Goal: Information Seeking & Learning: Learn about a topic

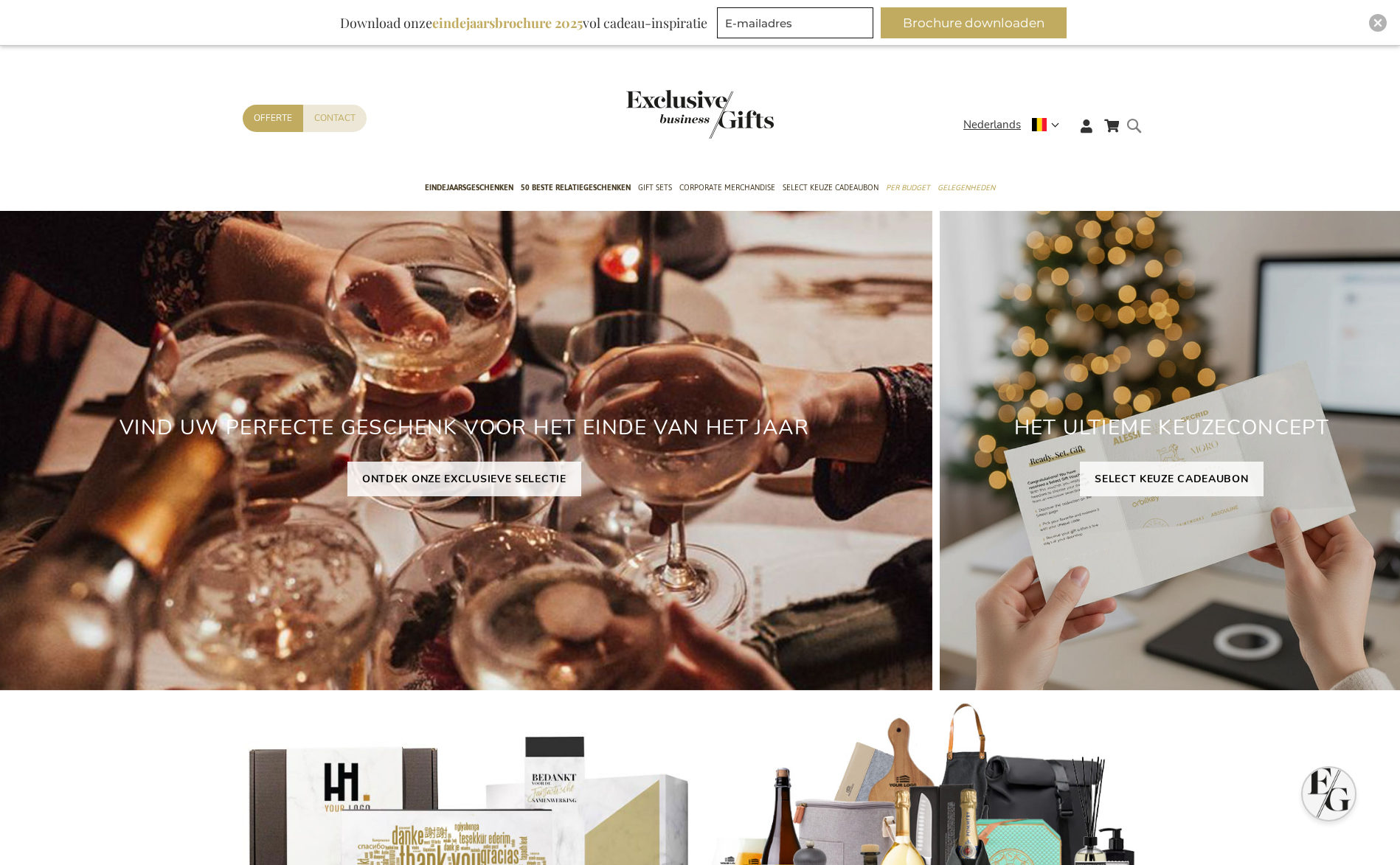
click at [1140, 130] on form "Search Search" at bounding box center [1138, 138] width 15 height 42
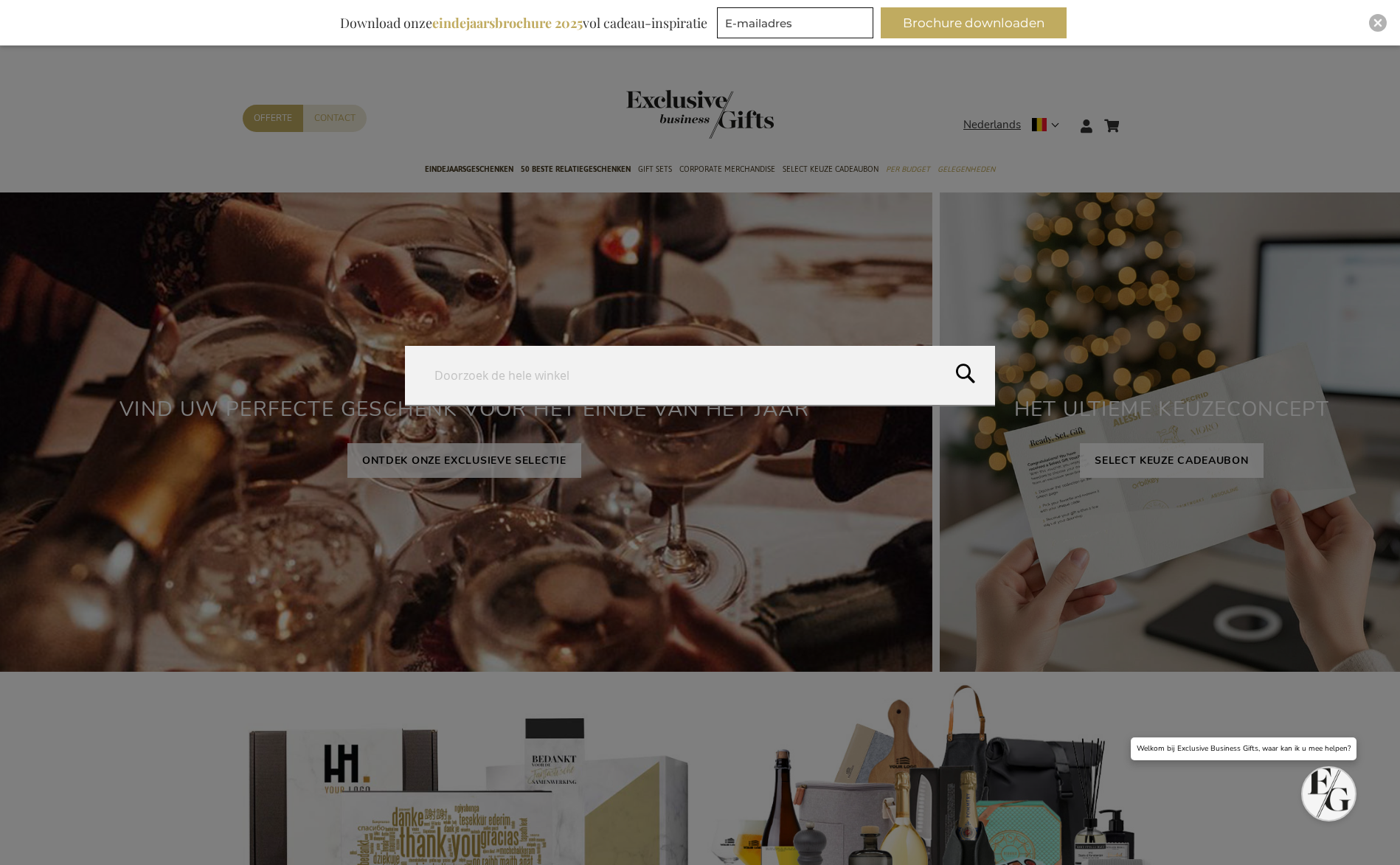
drag, startPoint x: 939, startPoint y: 118, endPoint x: 919, endPoint y: 120, distance: 20.1
click at [1130, 117] on form "Search Search" at bounding box center [1138, 117] width 15 height 0
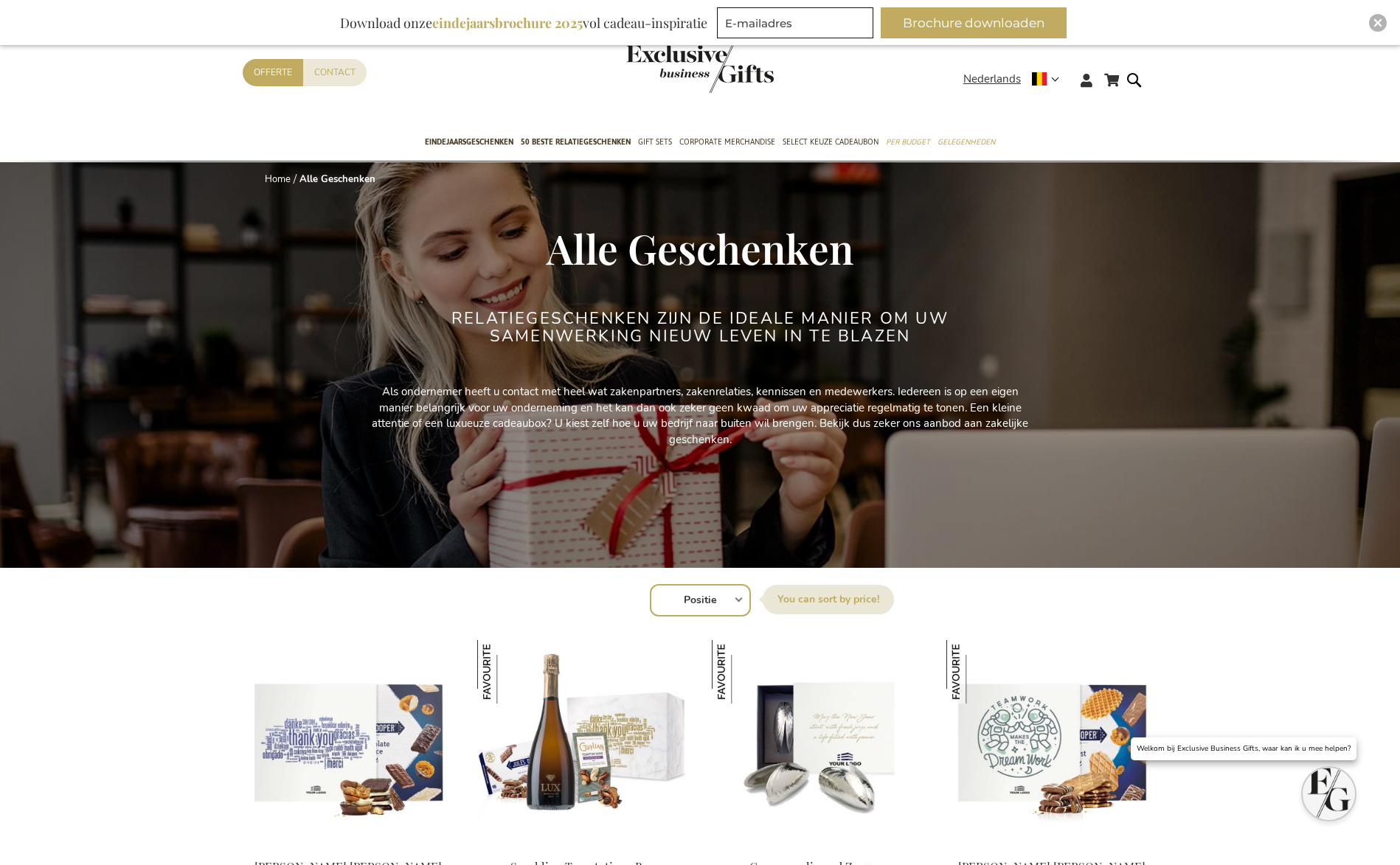
click at [714, 607] on select "Positie Best Sellers Meest bekeken Nieuw Biggest Saving Price: low to high Pric…" at bounding box center [700, 600] width 101 height 32
select select "new"
click at [649, 584] on select "Positie Best Sellers Meest bekeken Nieuw Biggest Saving Price: low to high Pric…" at bounding box center [700, 600] width 101 height 32
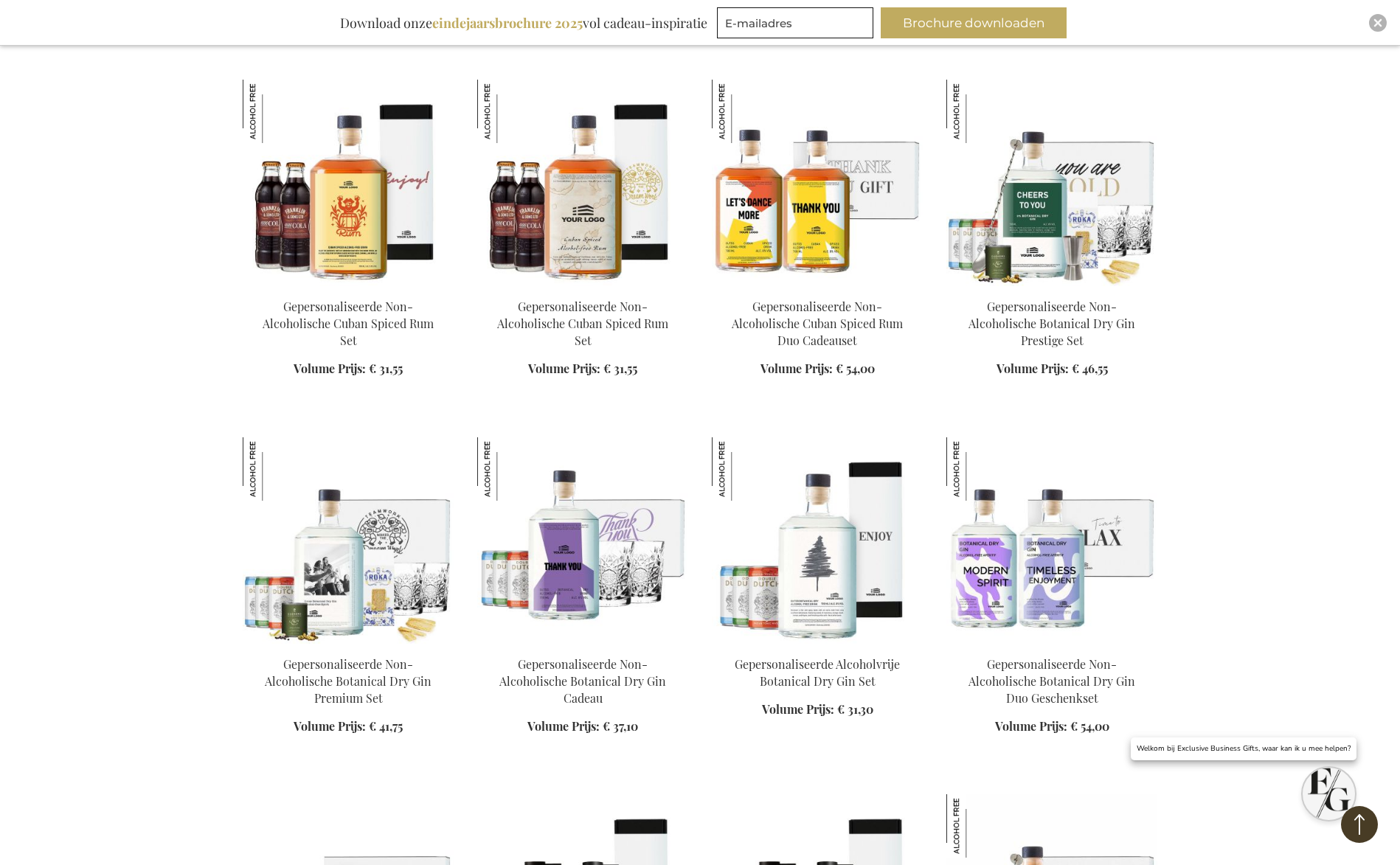
scroll to position [1945, 0]
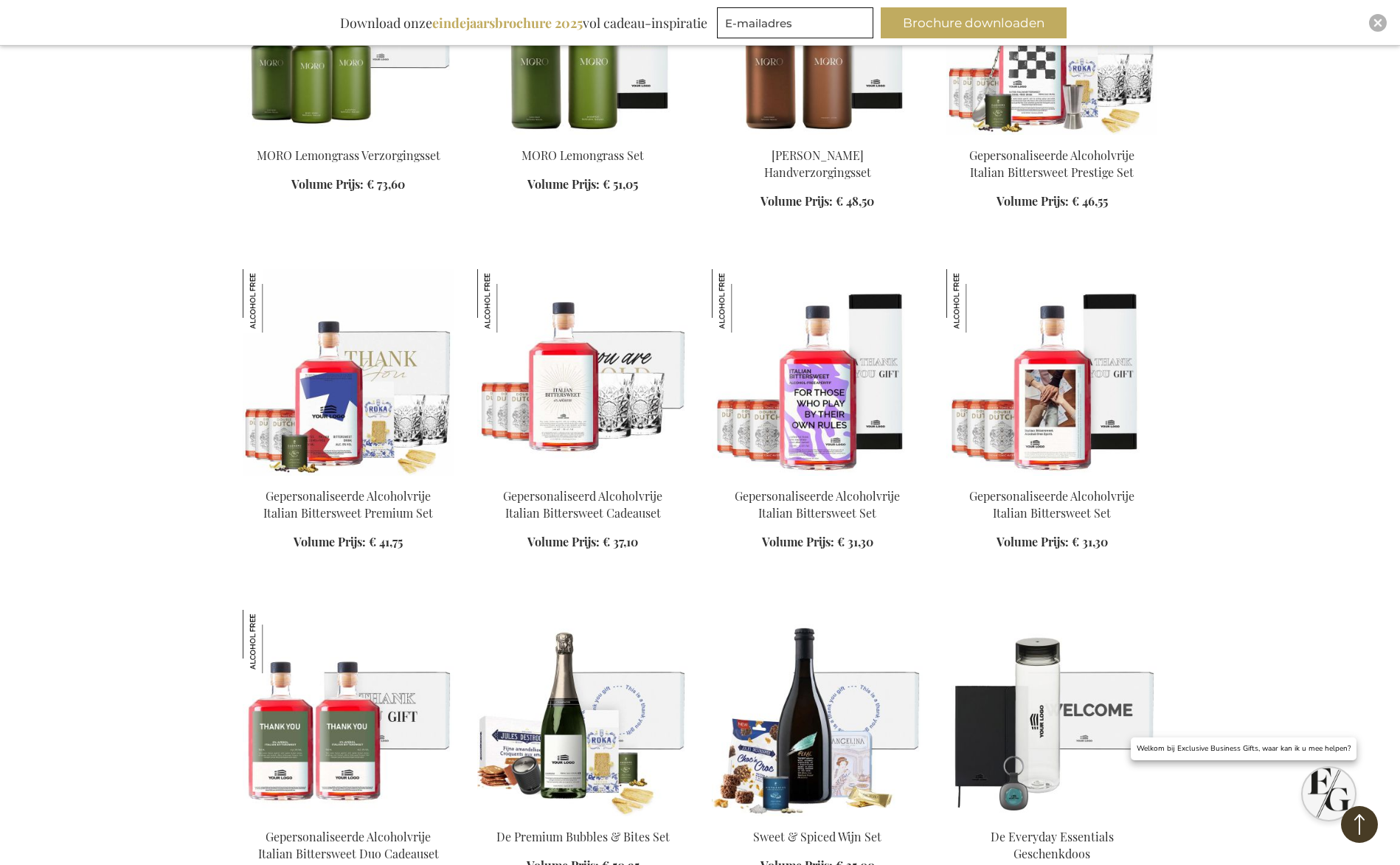
scroll to position [2827, 0]
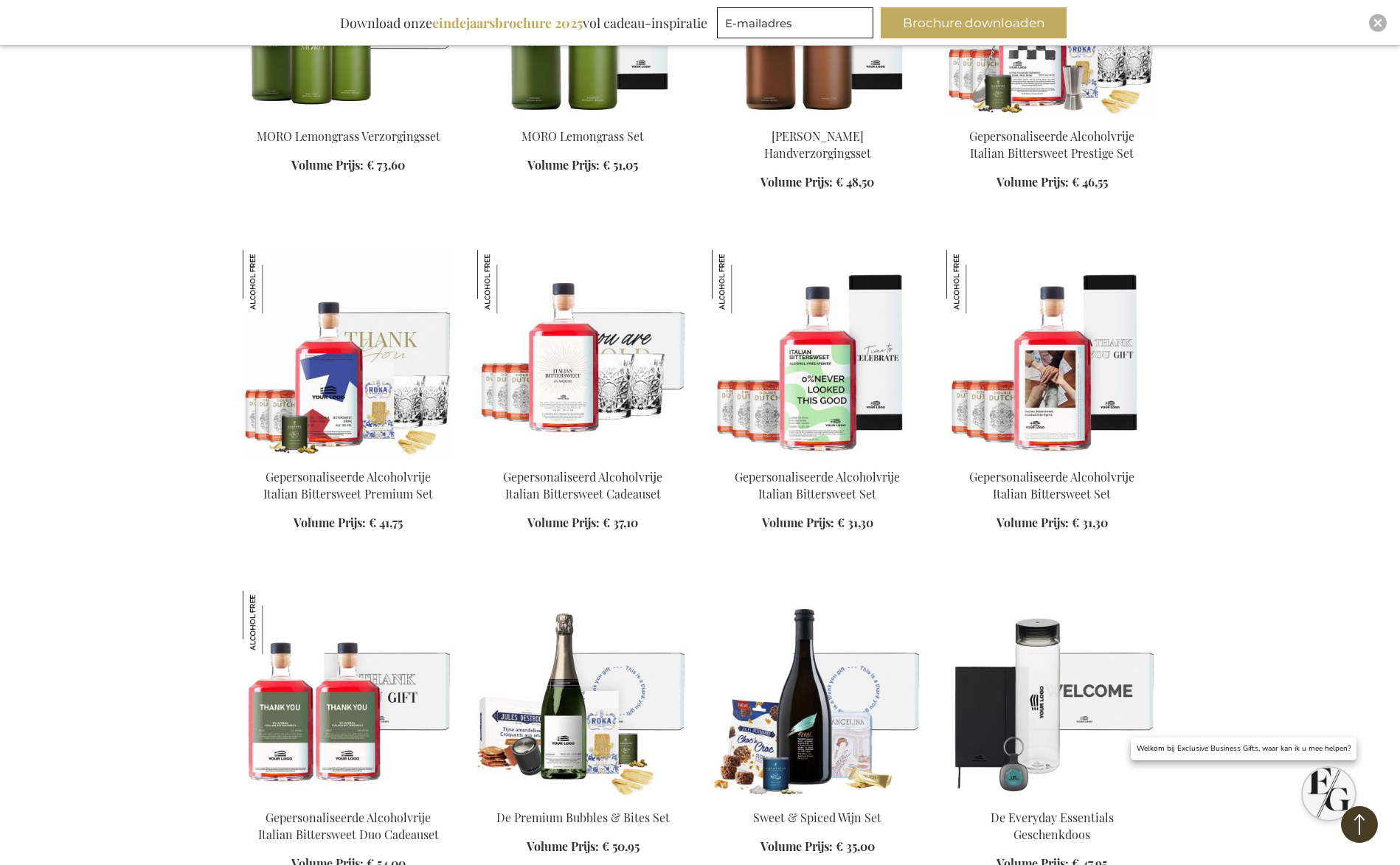
drag, startPoint x: 857, startPoint y: 375, endPoint x: 1199, endPoint y: 17, distance: 495.1
click at [0, 0] on body "The store will not work correctly when cookies are disabled. Winkelwagen Winkel…" at bounding box center [700, 387] width 1400 height 6429
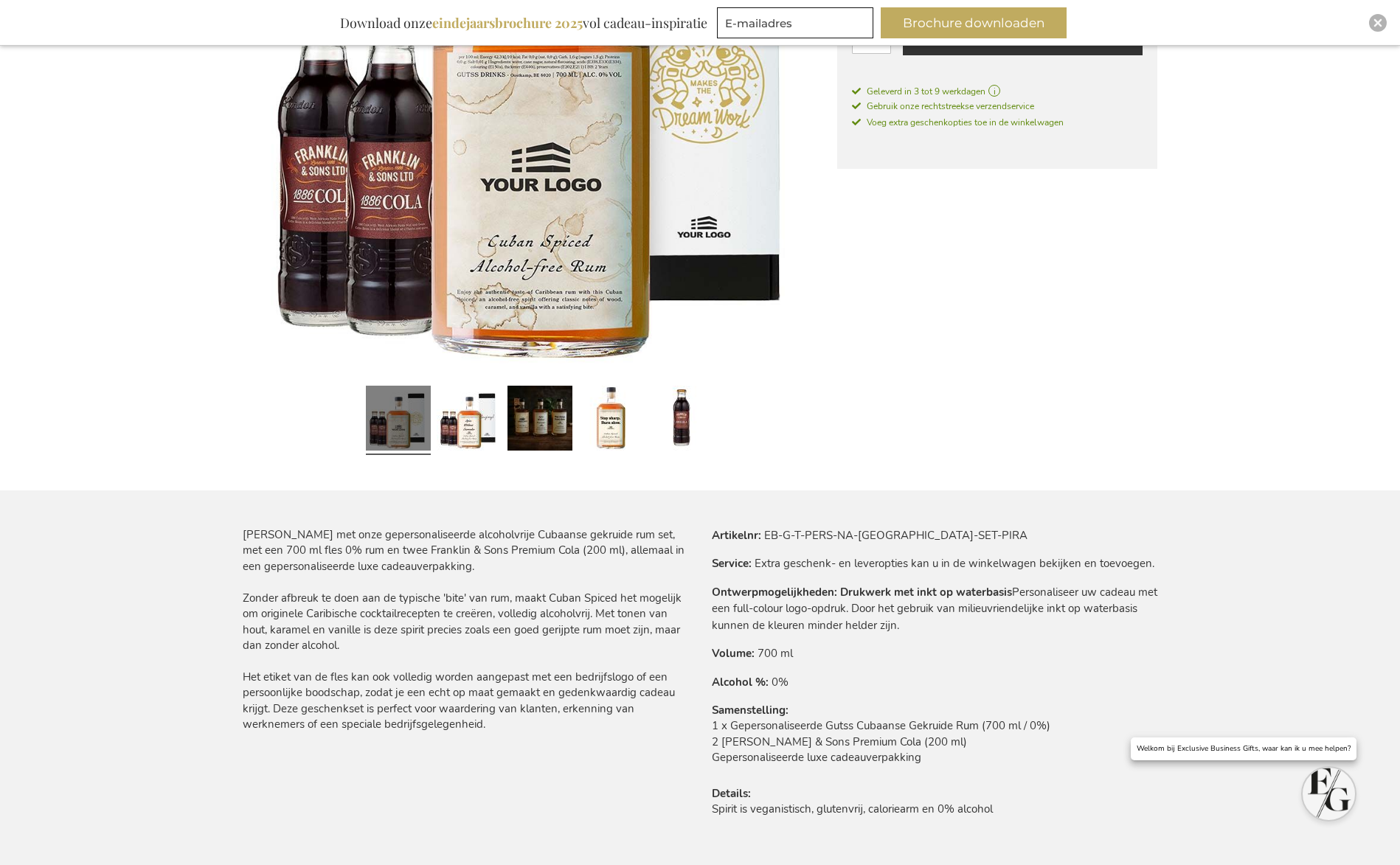
scroll to position [463, 0]
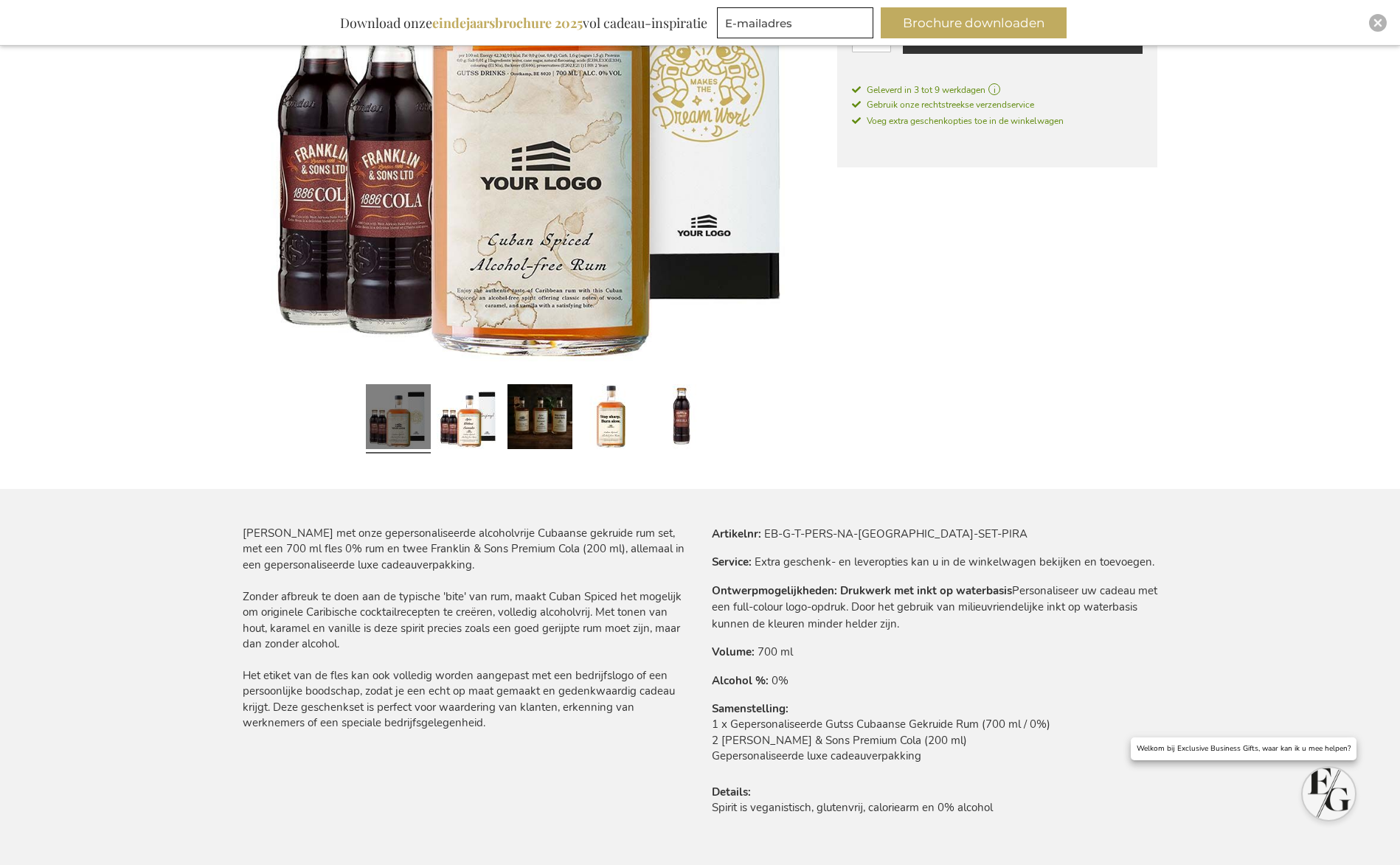
drag, startPoint x: 597, startPoint y: 613, endPoint x: 527, endPoint y: 640, distance: 75.0
click at [527, 641] on div "Verwen met onze gepersonaliseerde alcoholvrije Cubaanse gekruide rum set, met e…" at bounding box center [465, 629] width 445 height 205
copy div "Met tonen van hout, karamel en vanille is deze spirit precies zoals een goed ge…"
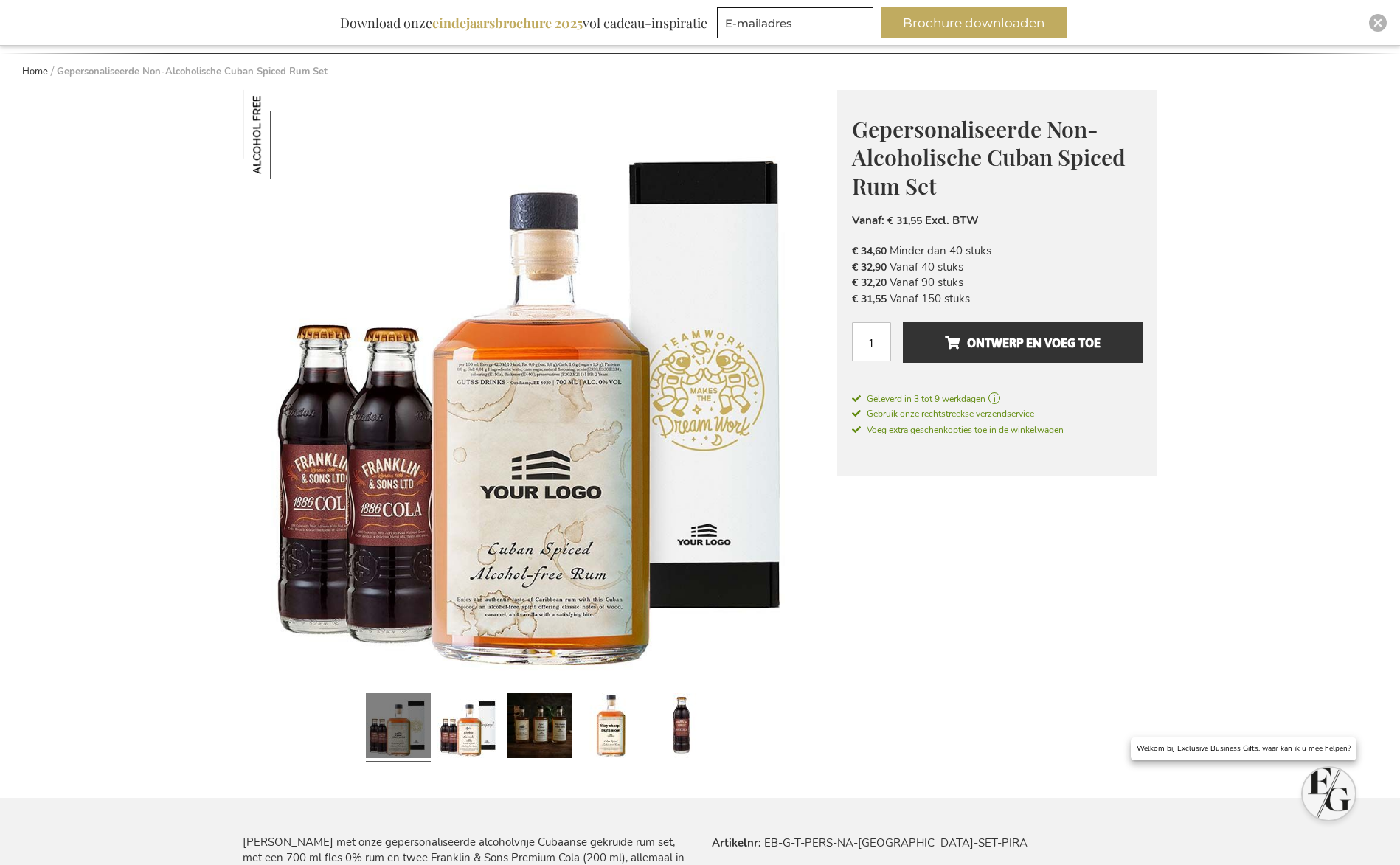
scroll to position [0, 0]
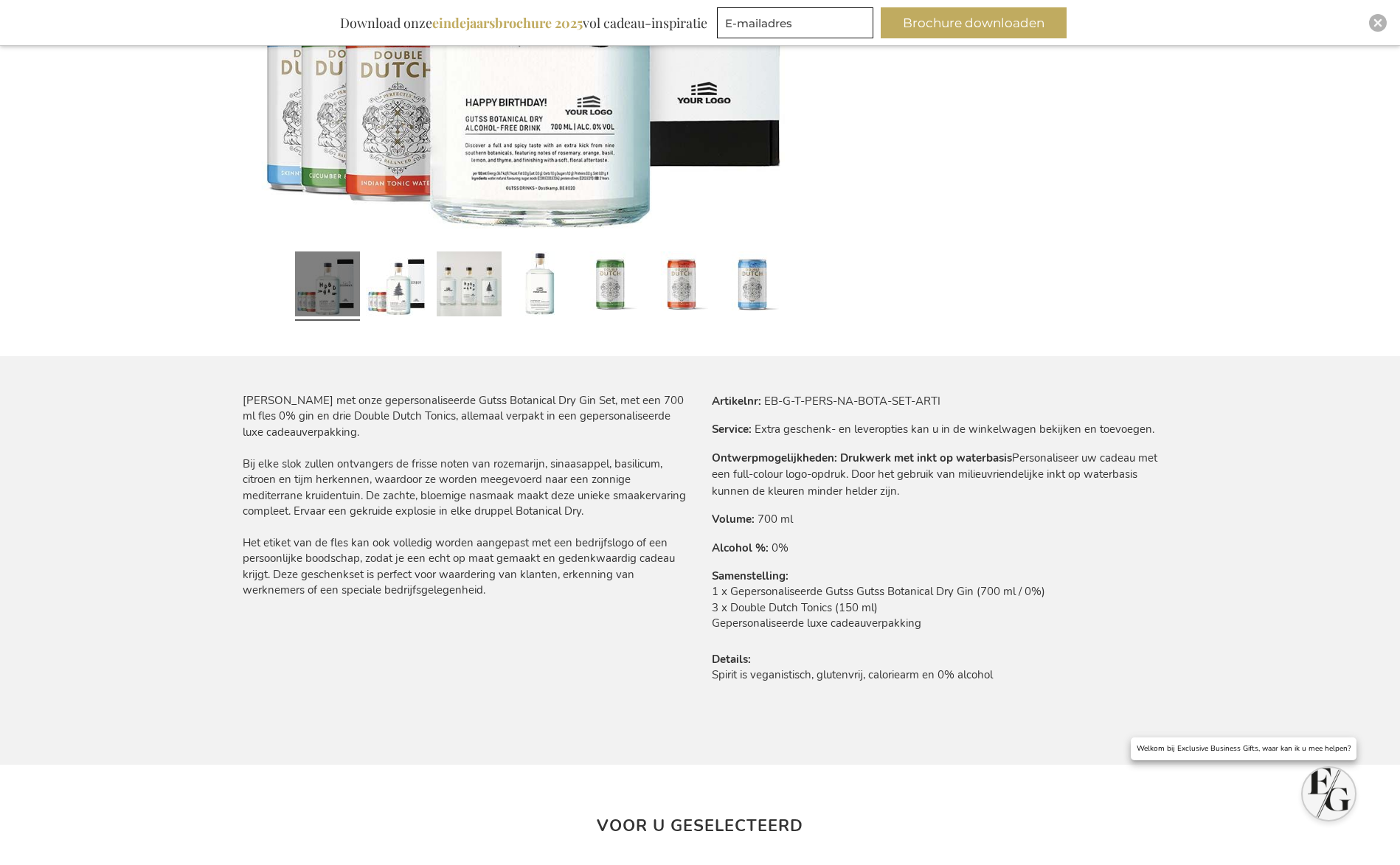
scroll to position [591, 0]
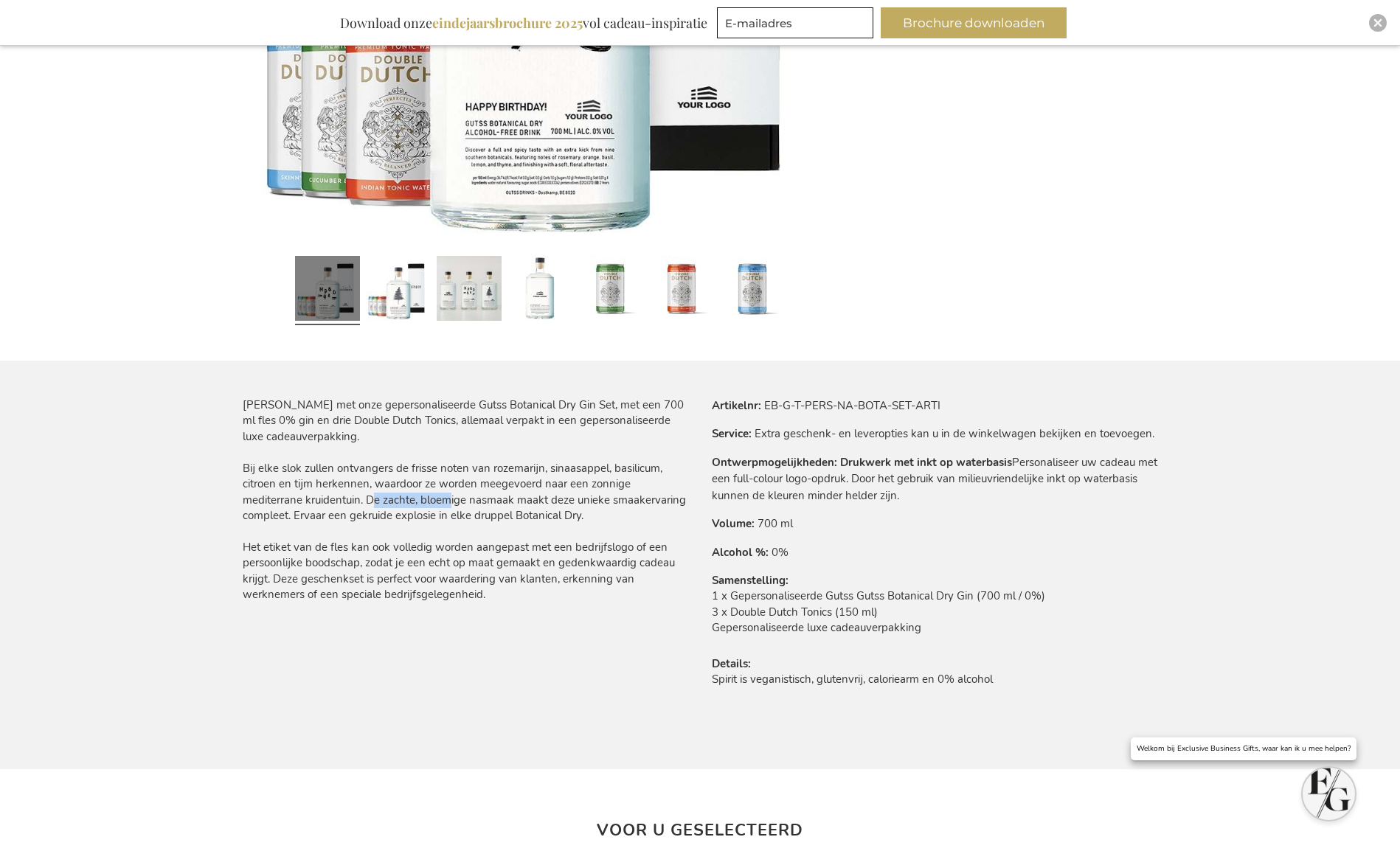
drag, startPoint x: 373, startPoint y: 501, endPoint x: 447, endPoint y: 505, distance: 74.1
click at [447, 505] on div "[PERSON_NAME] met onze gepersonaliseerde Gutss Botanical Dry Gin Set, met een 7…" at bounding box center [465, 500] width 445 height 205
drag, startPoint x: 482, startPoint y: 485, endPoint x: 362, endPoint y: 498, distance: 120.7
click at [362, 498] on div "[PERSON_NAME] met onze gepersonaliseerde Gutss Botanical Dry Gin Set, met een 7…" at bounding box center [465, 500] width 445 height 205
copy div "meegevoerd naar een zonnige mediterrane kruidentuin"
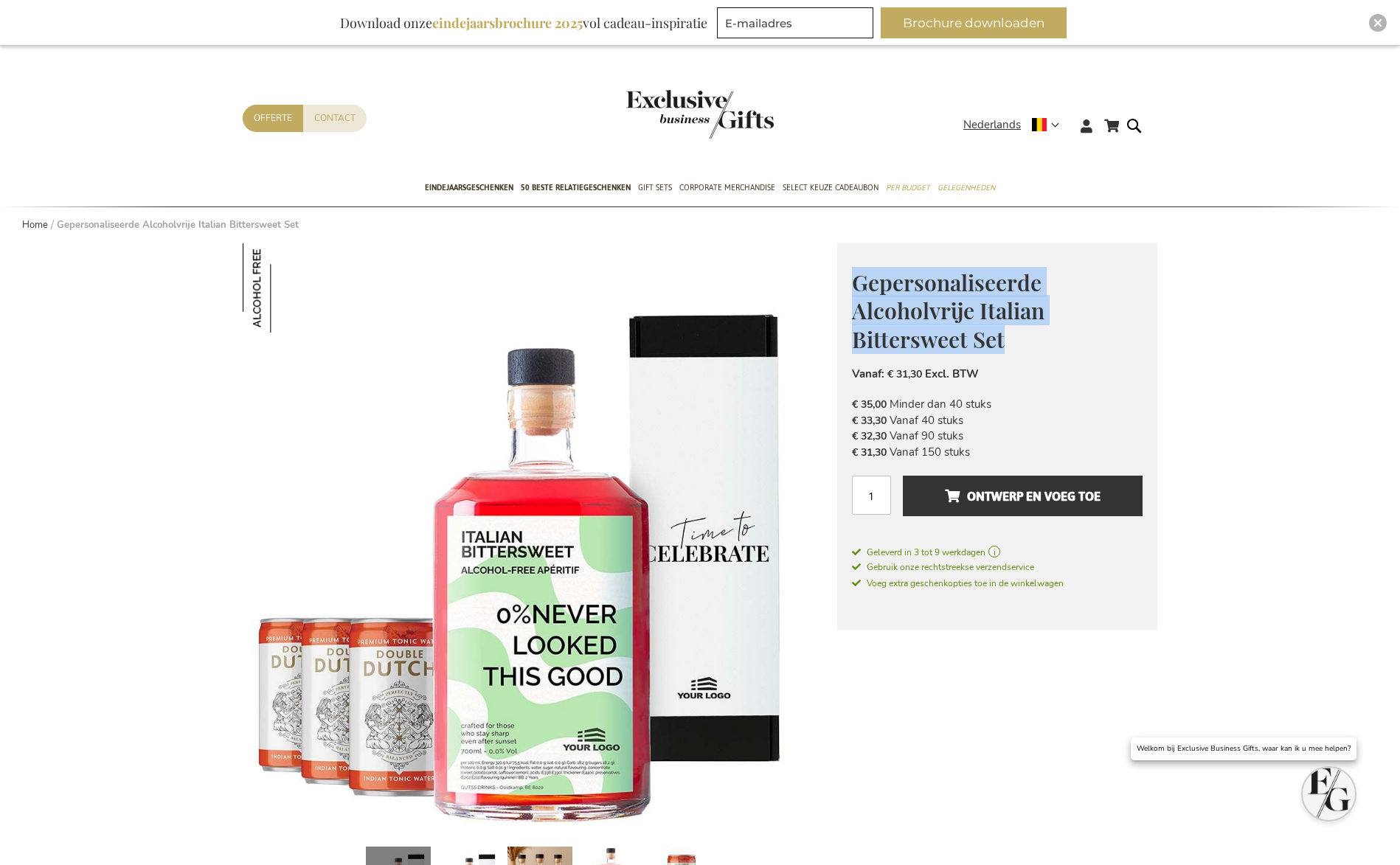
drag, startPoint x: 856, startPoint y: 279, endPoint x: 1004, endPoint y: 337, distance: 159.0
click at [1004, 337] on h1 "Gepersonaliseerde Alcoholvrije Italian Bittersweet Set" at bounding box center [997, 309] width 291 height 86
copy span "Gepersonaliseerde Alcoholvrije Italian Bittersweet Set"
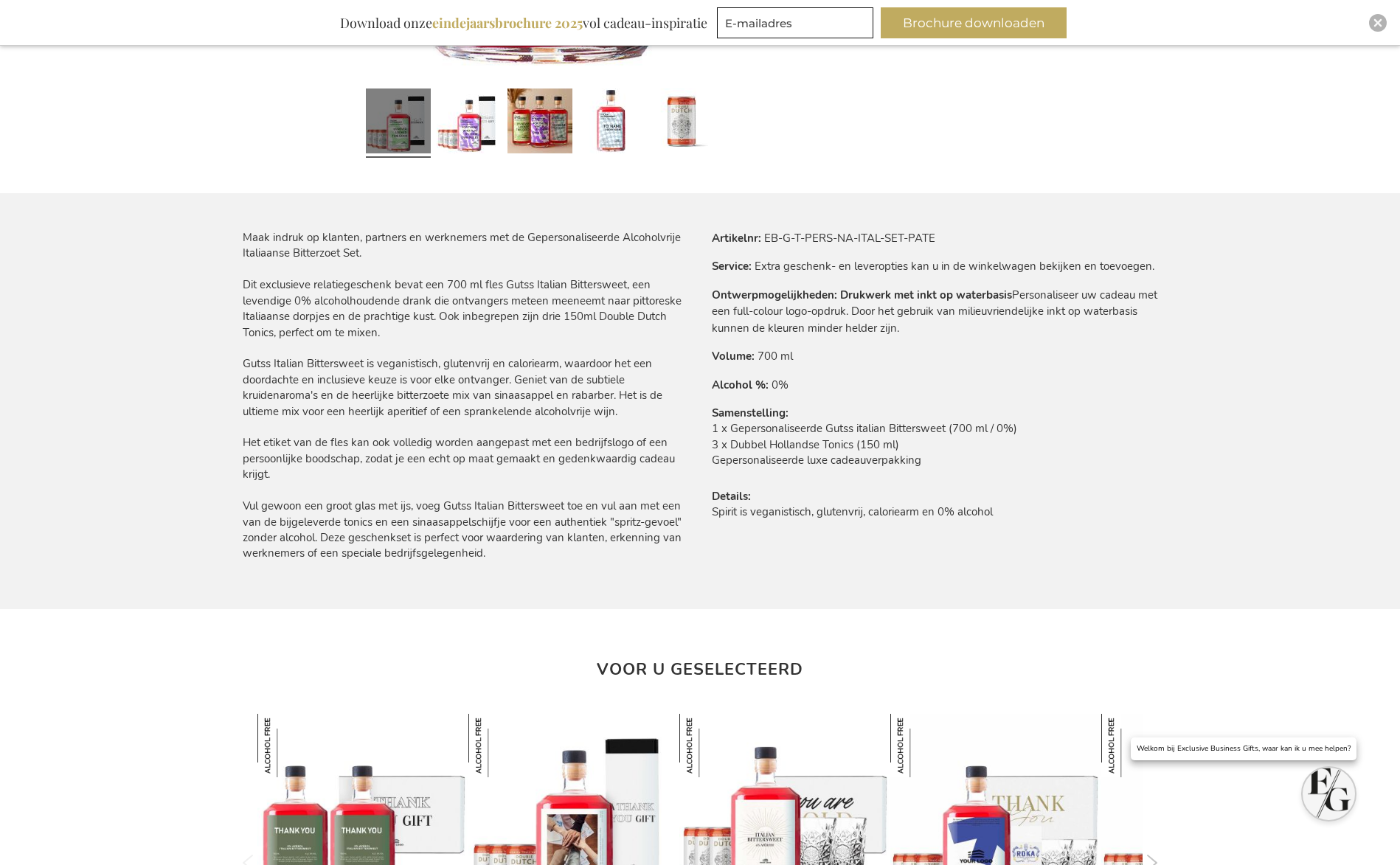
scroll to position [759, 0]
drag, startPoint x: 731, startPoint y: 427, endPoint x: 1032, endPoint y: 430, distance: 301.0
click at [1032, 430] on td "1 x Gepersonaliseerde Gutss italian Bittersweet (700 ml / 0%) 3 x Dubbel Hollan…" at bounding box center [935, 447] width 445 height 54
click at [610, 388] on div "Maak indruk op klanten, partners en werknemers met de Gepersonaliseerde Alcohol…" at bounding box center [465, 395] width 445 height 332
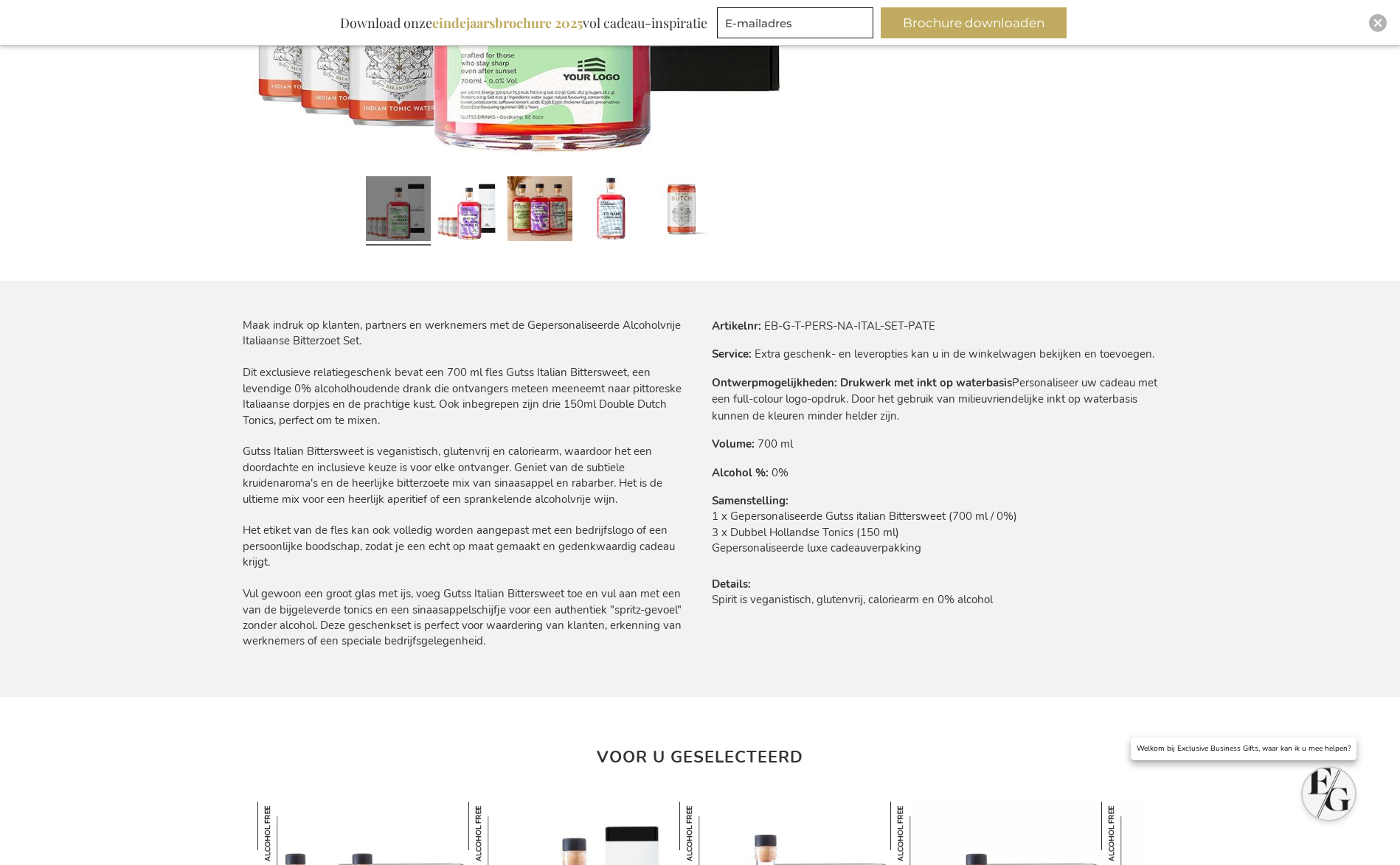
scroll to position [683, 0]
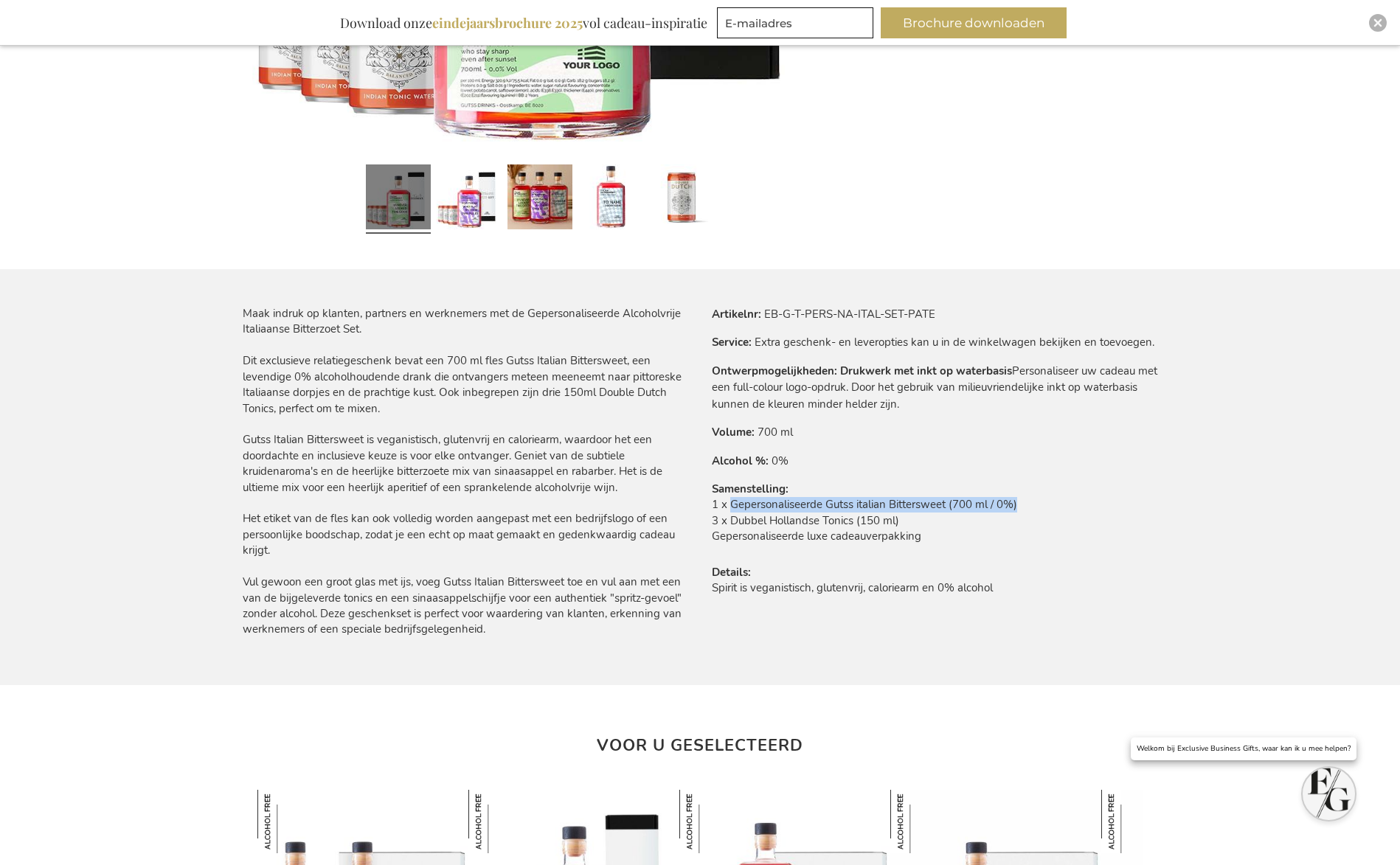
drag, startPoint x: 730, startPoint y: 502, endPoint x: 1039, endPoint y: 506, distance: 309.0
click at [1039, 506] on td "1 x Gepersonaliseerde Gutss italian Bittersweet (700 ml / 0%) 3 x Dubbel Hollan…" at bounding box center [935, 524] width 445 height 54
copy td "Gepersonaliseerde Gutss italian Bittersweet (700 ml / 0%)"
click at [384, 440] on div "Maak indruk op klanten, partners en werknemers met de Gepersonaliseerde Alcohol…" at bounding box center [465, 472] width 445 height 332
